Goal: Task Accomplishment & Management: Manage account settings

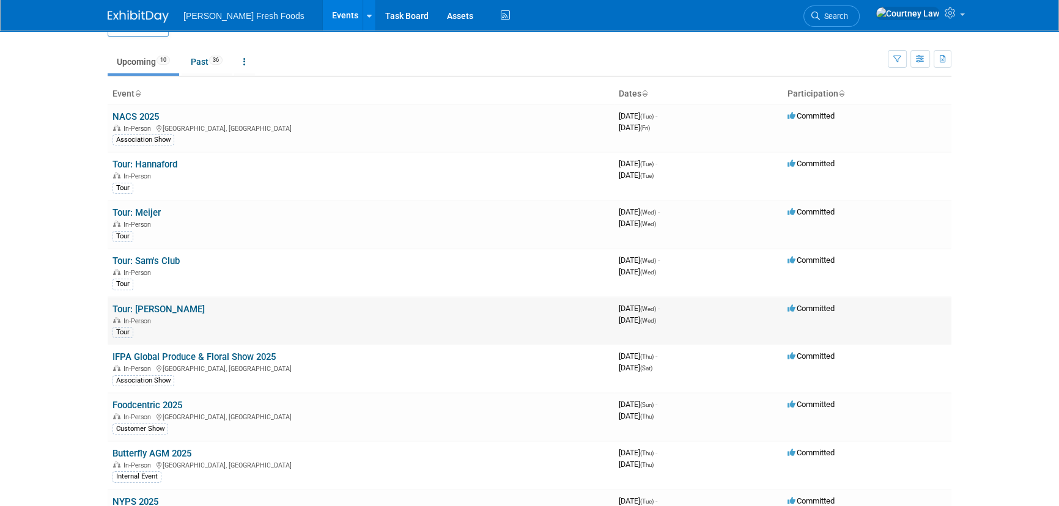
scroll to position [55, 0]
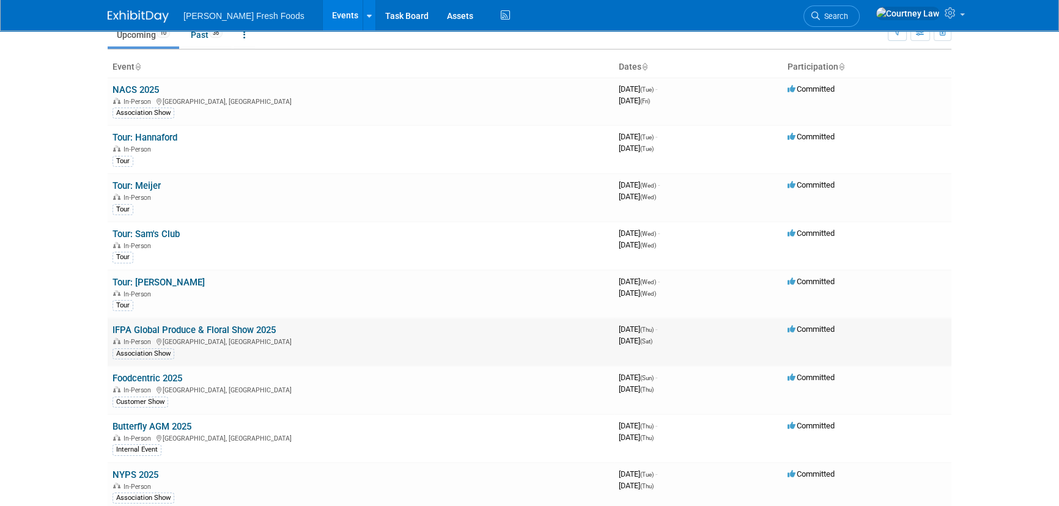
click at [185, 334] on td "IFPA Global Produce & Floral Show 2025 In-Person [GEOGRAPHIC_DATA], [GEOGRAPHIC…" at bounding box center [361, 342] width 506 height 48
click at [267, 340] on div "In-Person [GEOGRAPHIC_DATA], [GEOGRAPHIC_DATA]" at bounding box center [360, 341] width 496 height 10
click at [264, 334] on td "IFPA Global Produce & Floral Show 2025 In-Person [GEOGRAPHIC_DATA], [GEOGRAPHIC…" at bounding box center [361, 342] width 506 height 48
click at [264, 331] on link "IFPA Global Produce & Floral Show 2025" at bounding box center [193, 330] width 163 height 11
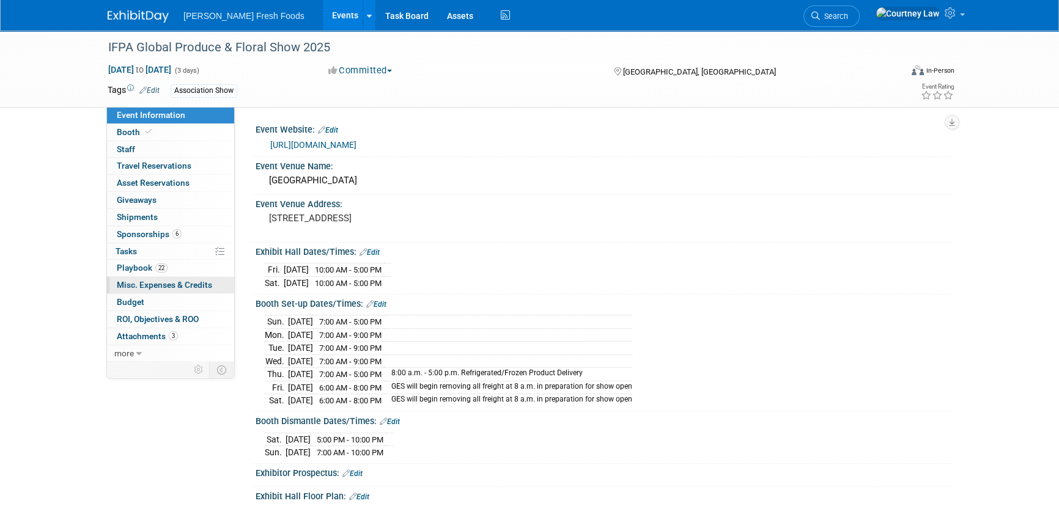
click at [154, 281] on span "Misc. Expenses & Credits 0" at bounding box center [164, 285] width 95 height 10
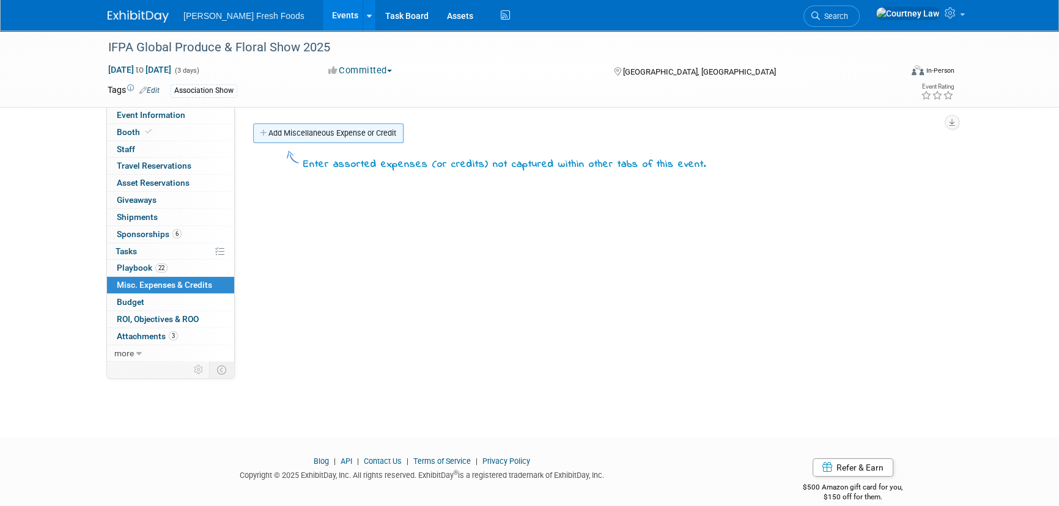
click at [330, 141] on link "Add Miscellaneous Expense or Credit" at bounding box center [328, 134] width 150 height 20
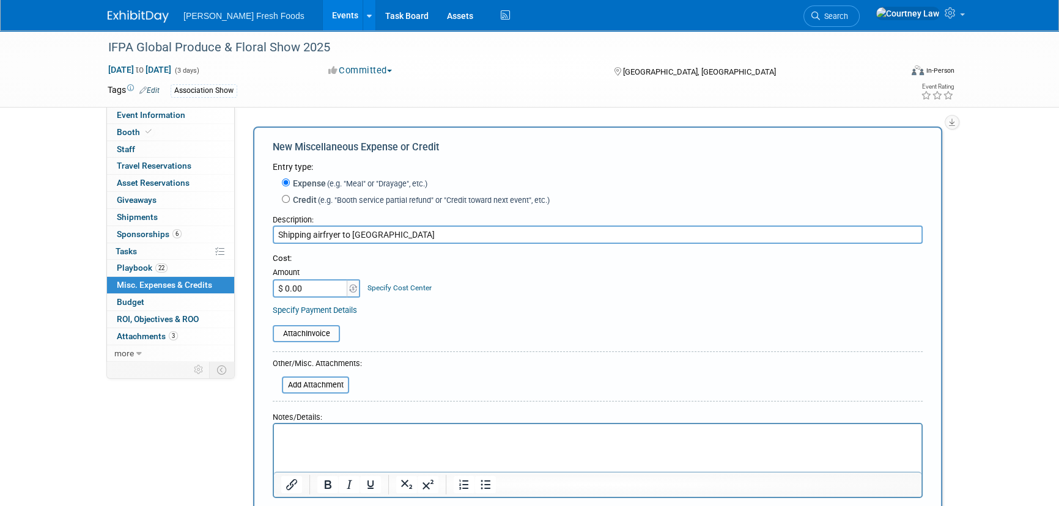
click at [315, 237] on input "Shipping airfryer to Derse" at bounding box center [598, 235] width 650 height 18
type input "Shipping Air Fryer to Derse"
click at [332, 294] on input "$ 0.00" at bounding box center [311, 288] width 76 height 18
click at [330, 291] on input "$ 101.00" at bounding box center [311, 288] width 76 height 18
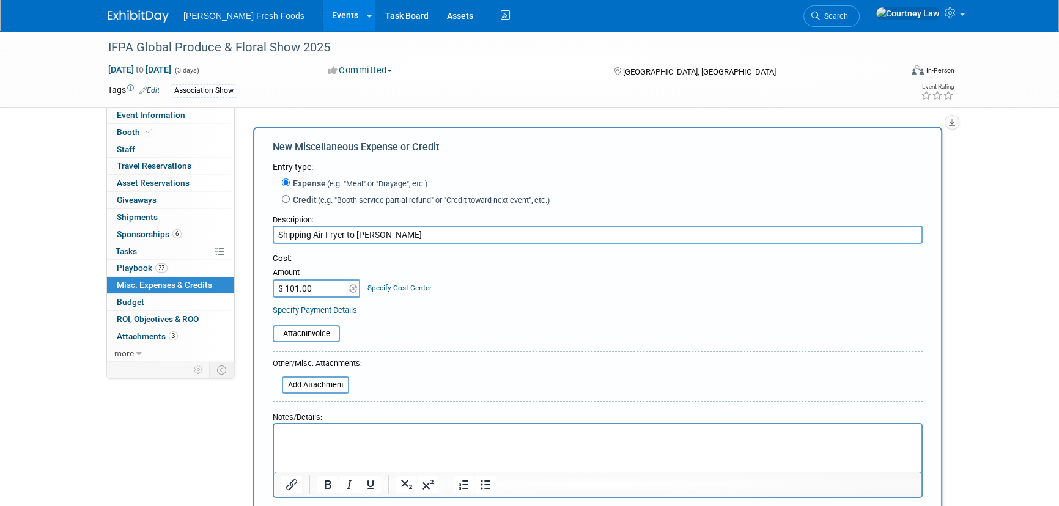
click at [330, 291] on input "$ 101.00" at bounding box center [311, 288] width 76 height 18
type input "$ 101.42"
click at [465, 321] on div "Attach Invoice" at bounding box center [598, 327] width 650 height 30
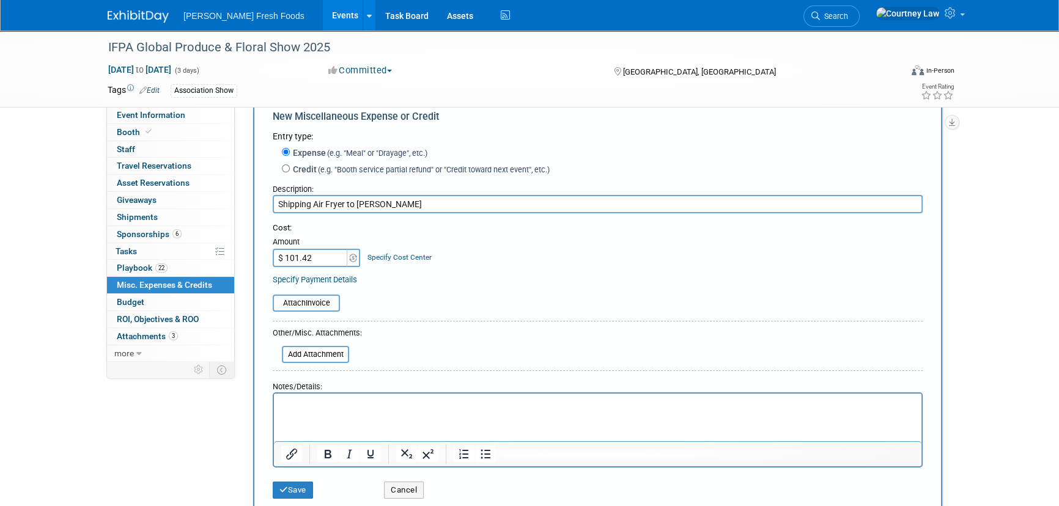
scroll to position [55, 0]
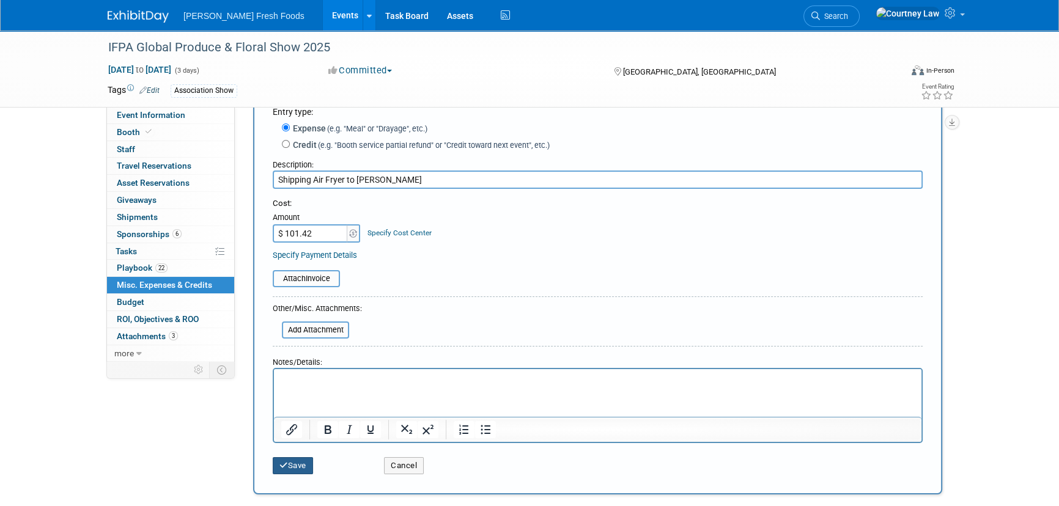
click at [287, 464] on icon "submit" at bounding box center [283, 466] width 9 height 8
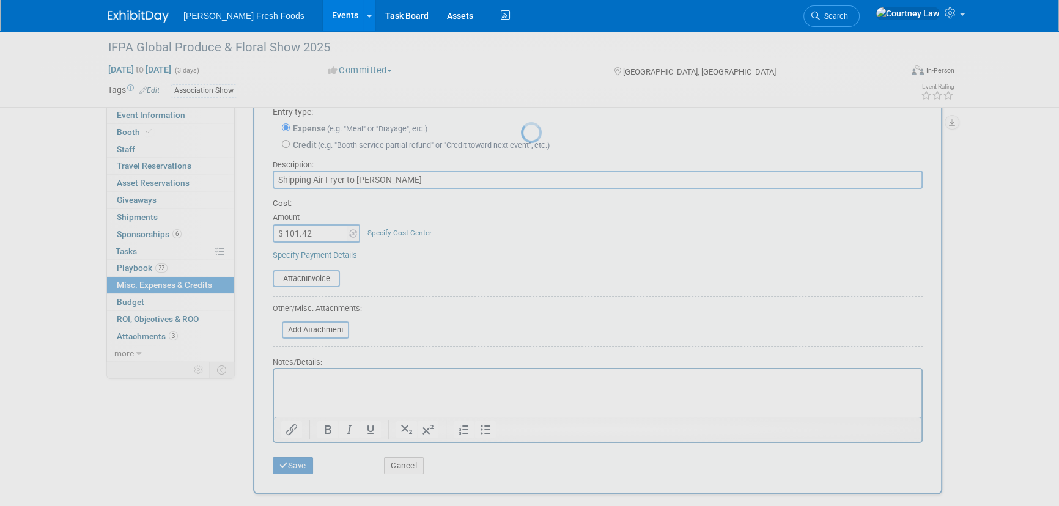
scroll to position [17, 0]
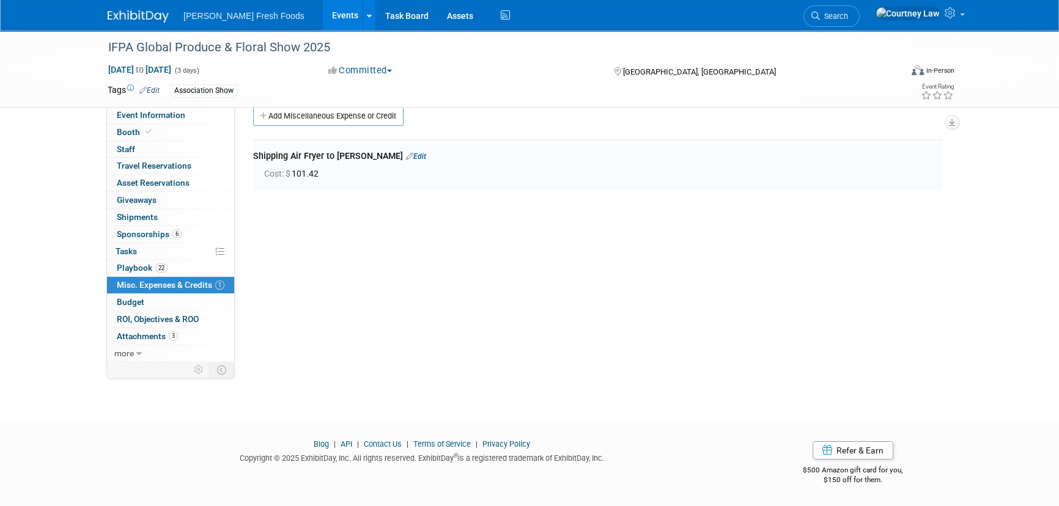
click at [406, 159] on link "Edit" at bounding box center [416, 156] width 20 height 9
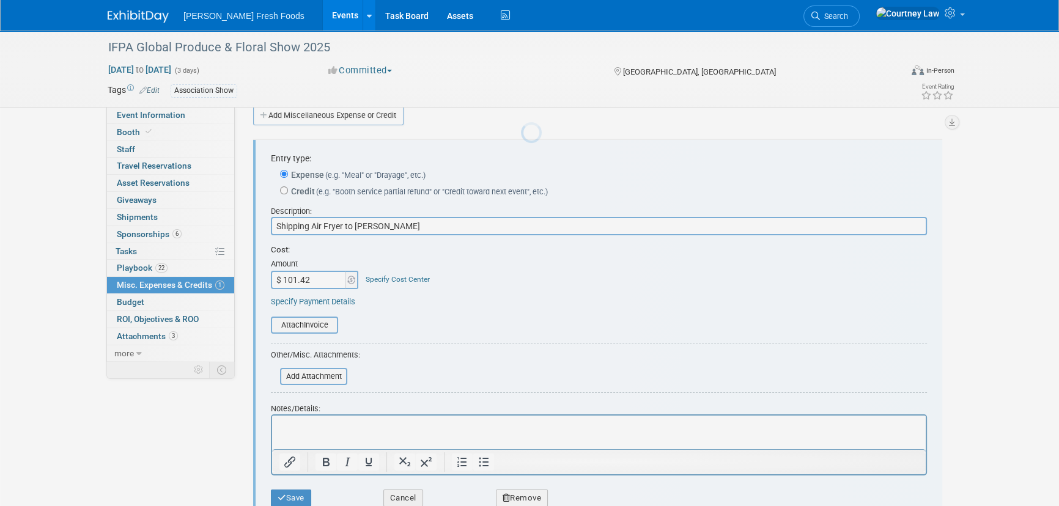
scroll to position [0, 0]
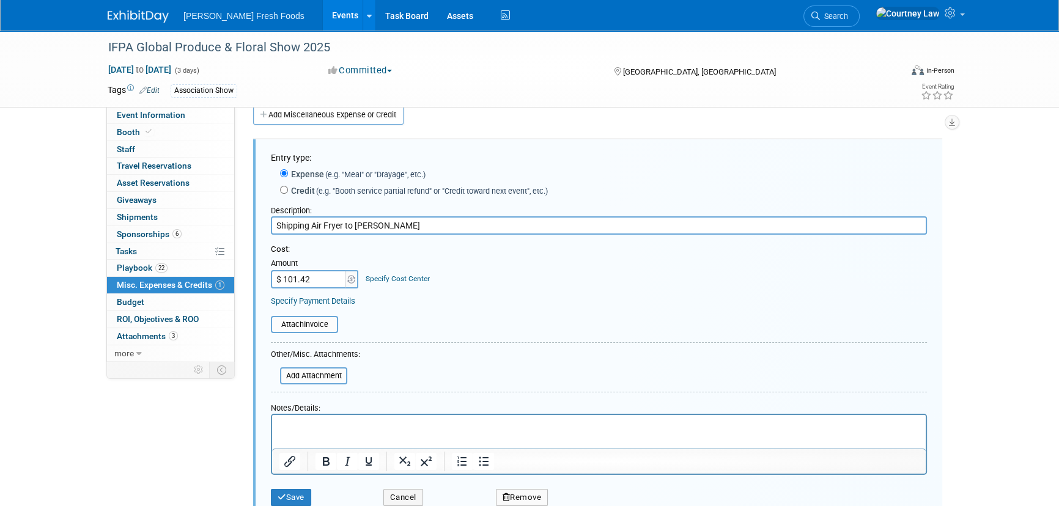
click at [320, 426] on p "Rich Text Area. Press ALT-0 for help." at bounding box center [599, 426] width 640 height 12
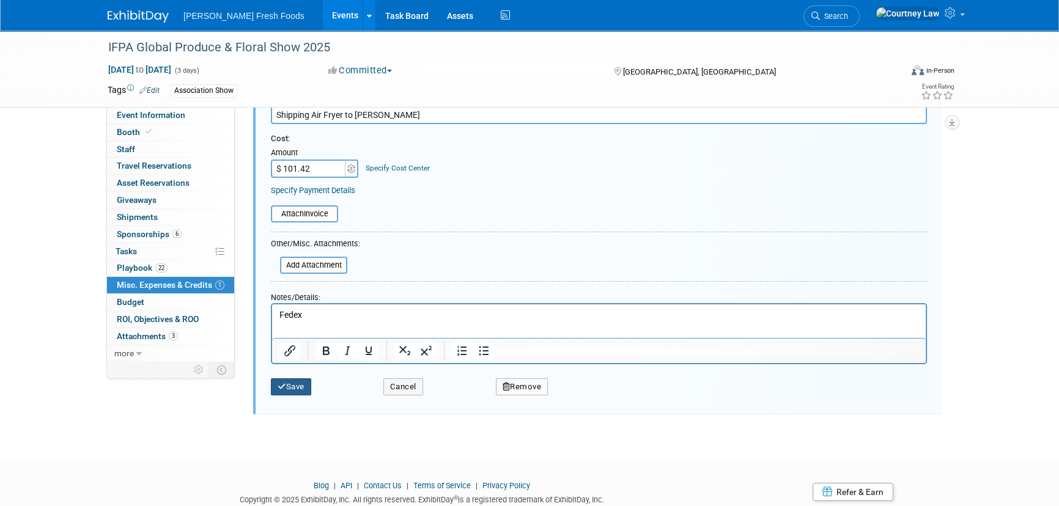
click at [305, 385] on button "Save" at bounding box center [291, 386] width 40 height 17
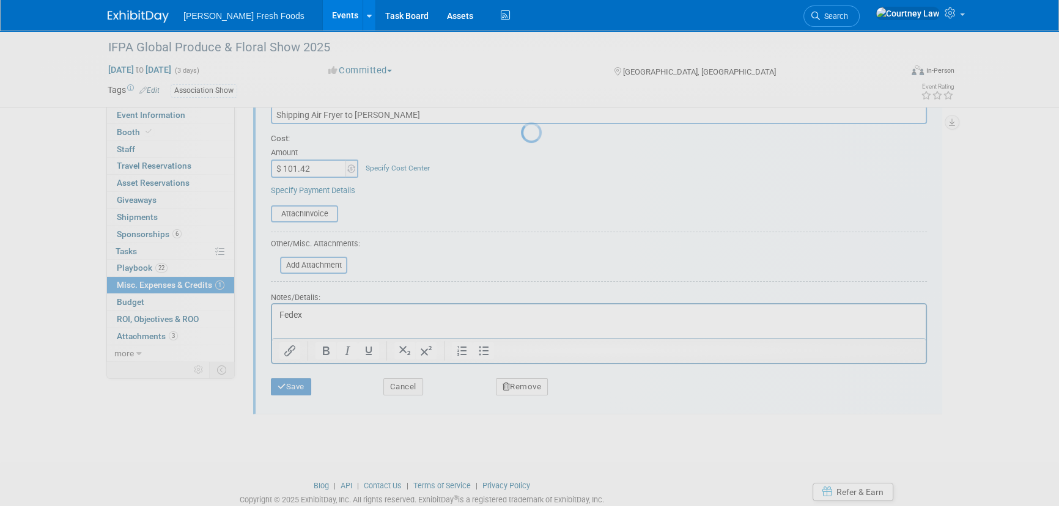
scroll to position [17, 0]
